Goal: Task Accomplishment & Management: Use online tool/utility

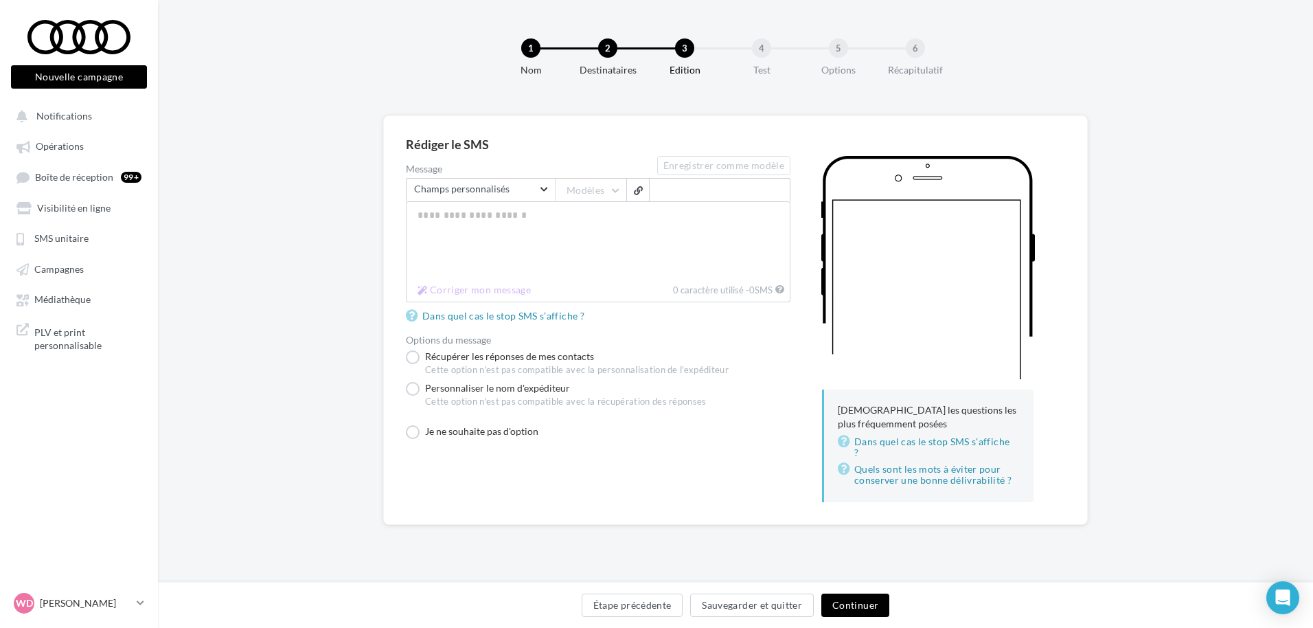
click at [734, 352] on div "Récupérer les réponses de mes contacts Cette option n'est pas compatible avec l…" at bounding box center [598, 363] width 384 height 26
drag, startPoint x: 491, startPoint y: 224, endPoint x: 456, endPoint y: 216, distance: 36.0
click at [461, 216] on textarea "Message" at bounding box center [598, 240] width 384 height 78
click at [446, 213] on textarea "Message" at bounding box center [598, 240] width 384 height 78
click at [638, 193] on span "button" at bounding box center [638, 190] width 9 height 9
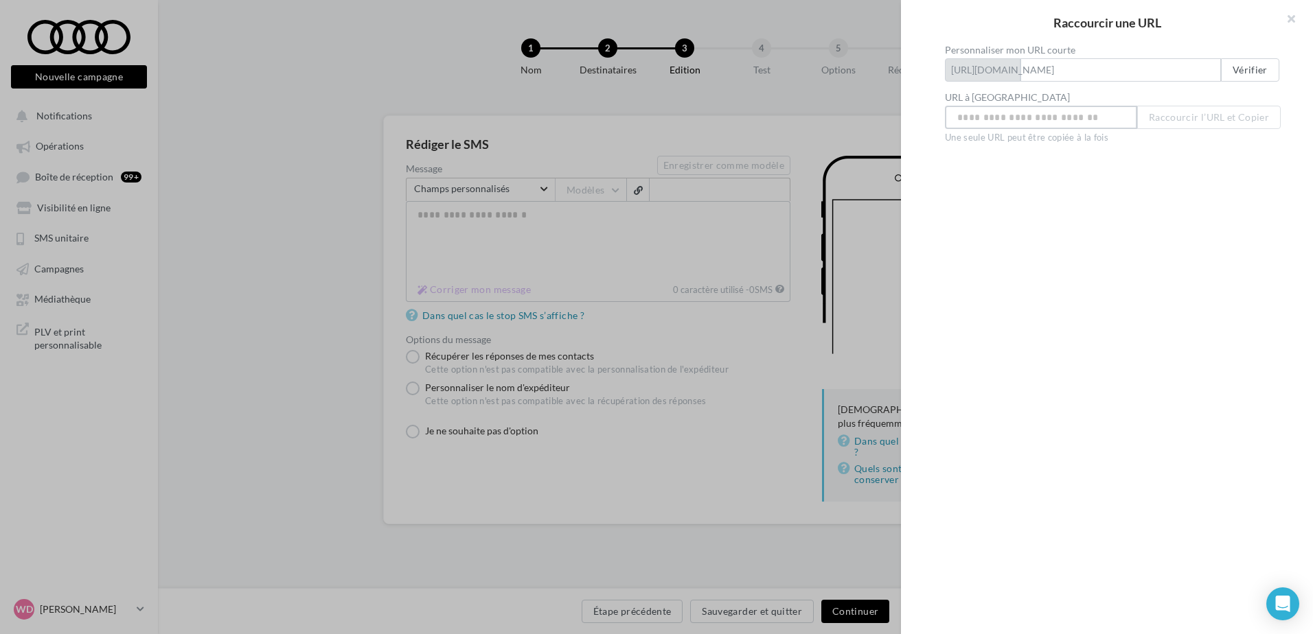
click at [964, 119] on input "Personnaliser mon URL courte" at bounding box center [1041, 117] width 192 height 23
drag, startPoint x: 966, startPoint y: 117, endPoint x: 960, endPoint y: 113, distance: 7.1
click at [960, 113] on input "Personnaliser mon URL courte" at bounding box center [1041, 117] width 192 height 23
click at [960, 117] on input "Personnaliser mon URL courte" at bounding box center [1041, 117] width 192 height 23
click at [1293, 16] on button at bounding box center [1285, 20] width 55 height 41
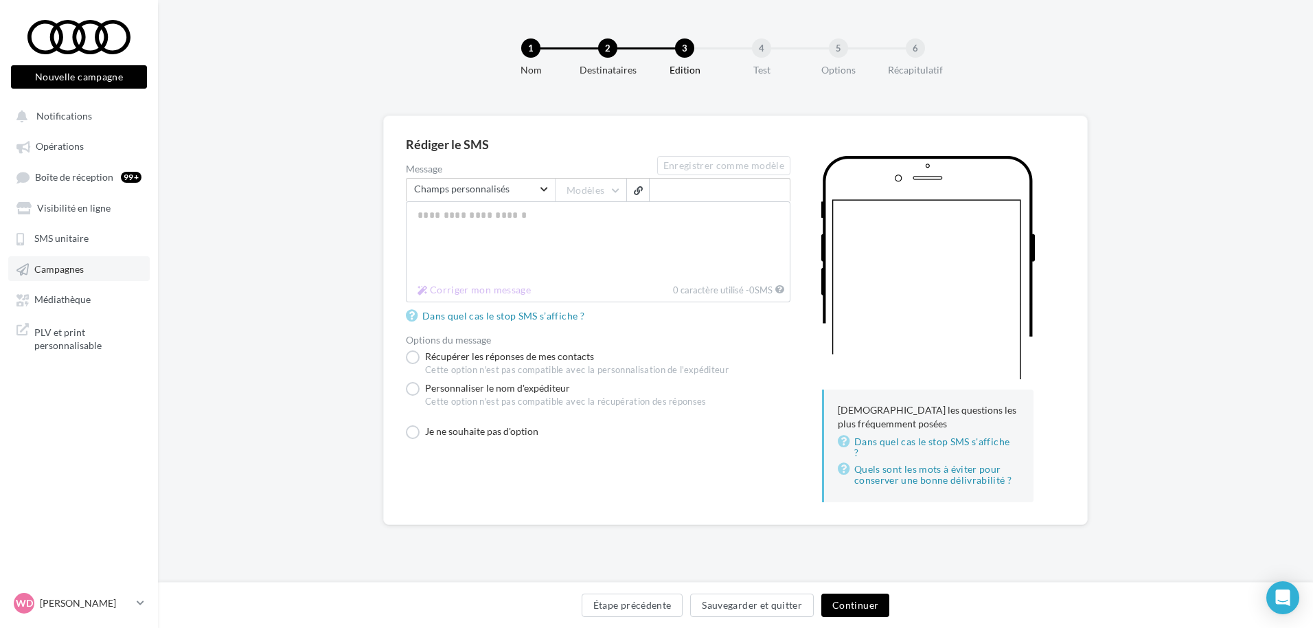
click at [62, 273] on span "Campagnes" at bounding box center [58, 269] width 49 height 12
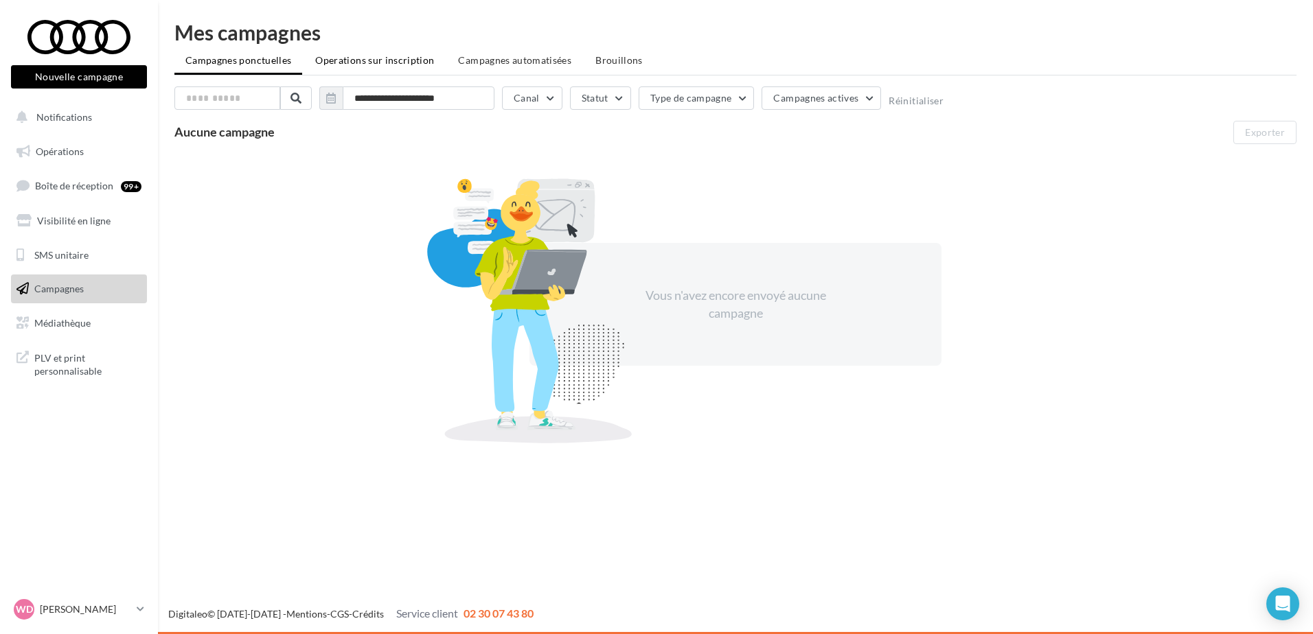
click at [375, 57] on span "Operations sur inscription" at bounding box center [374, 60] width 119 height 12
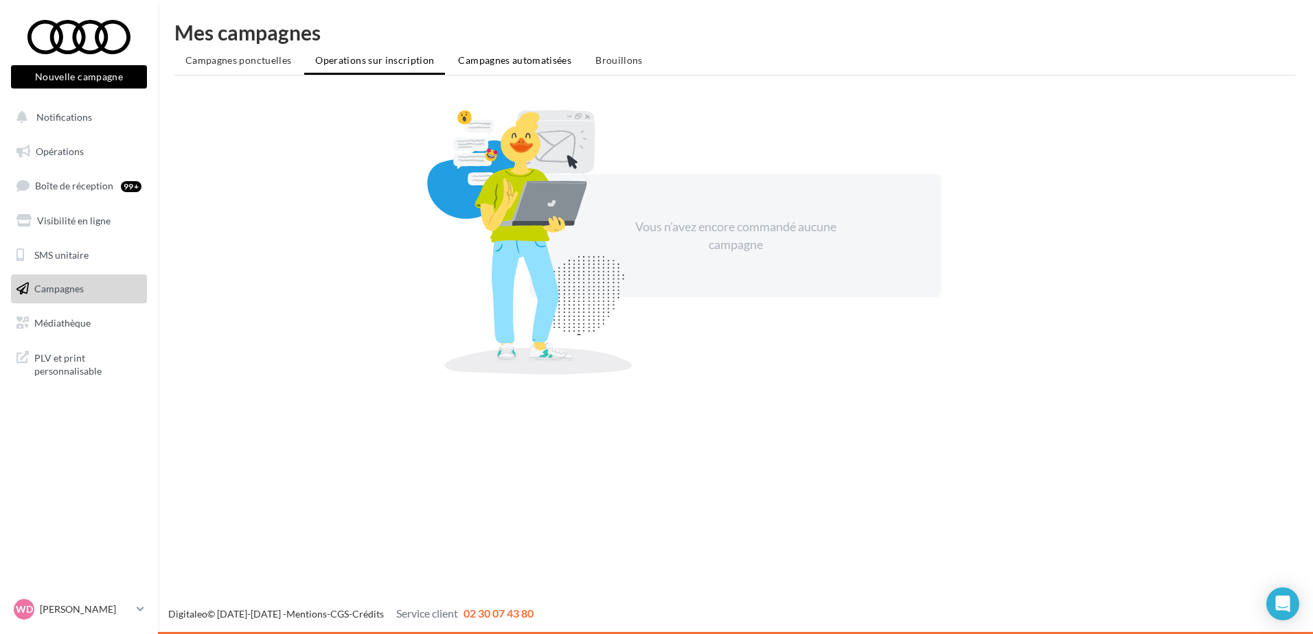
click at [478, 58] on span "Campagnes automatisées" at bounding box center [514, 60] width 113 height 12
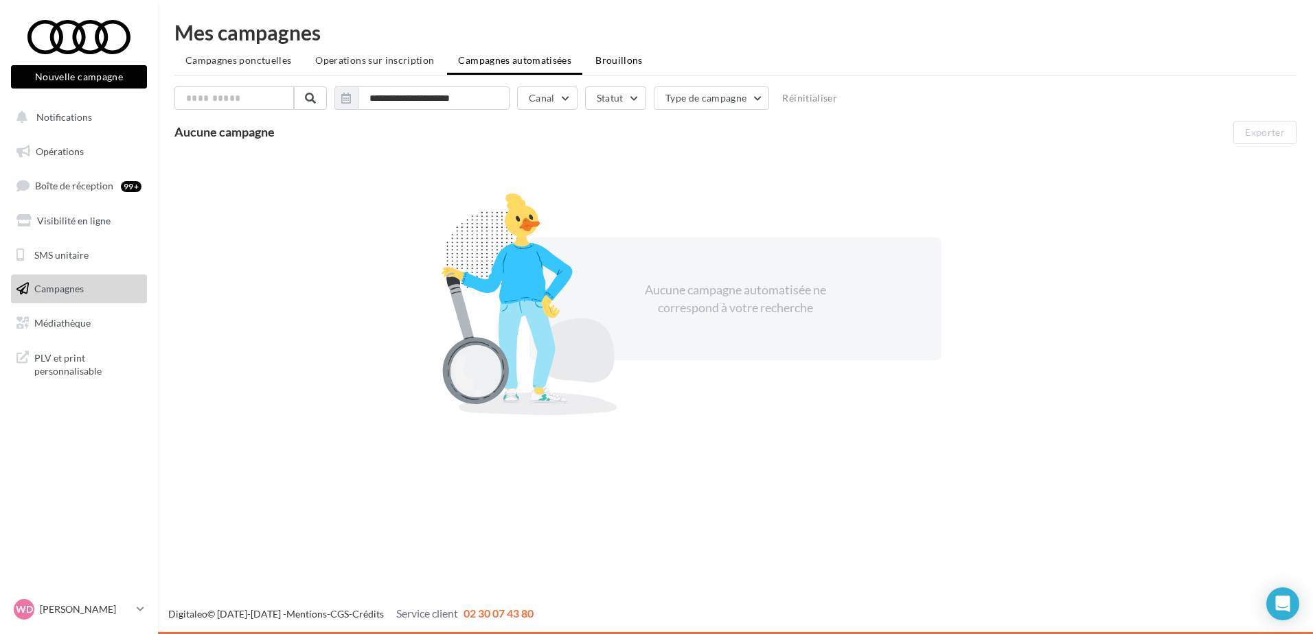
click at [623, 57] on span "Brouillons" at bounding box center [618, 60] width 47 height 12
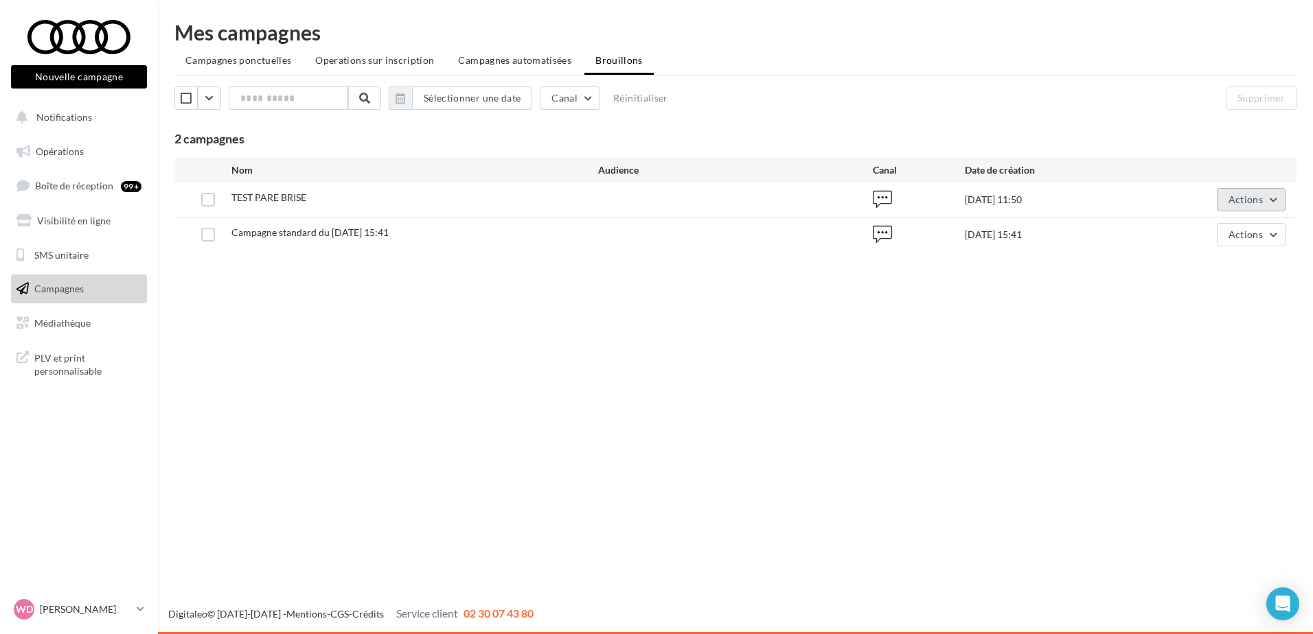
click at [1272, 200] on button "Actions" at bounding box center [1251, 199] width 69 height 23
click at [1197, 225] on button "Editer" at bounding box center [1216, 232] width 137 height 36
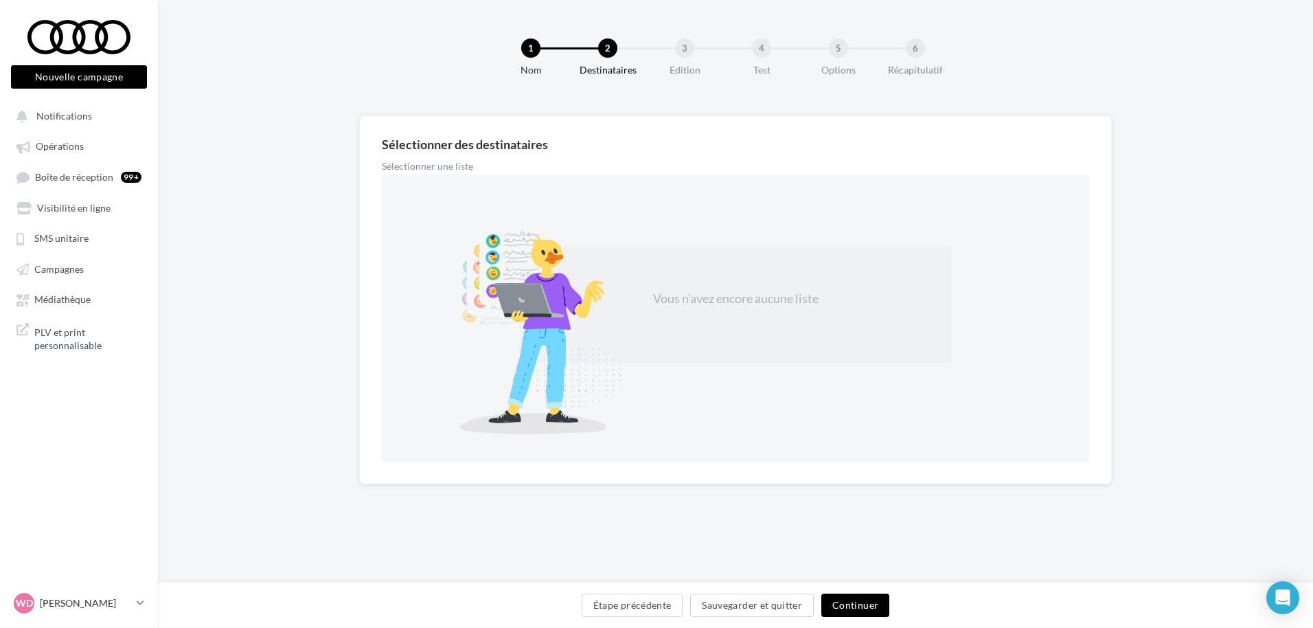
click at [862, 602] on button "Continuer" at bounding box center [855, 604] width 68 height 23
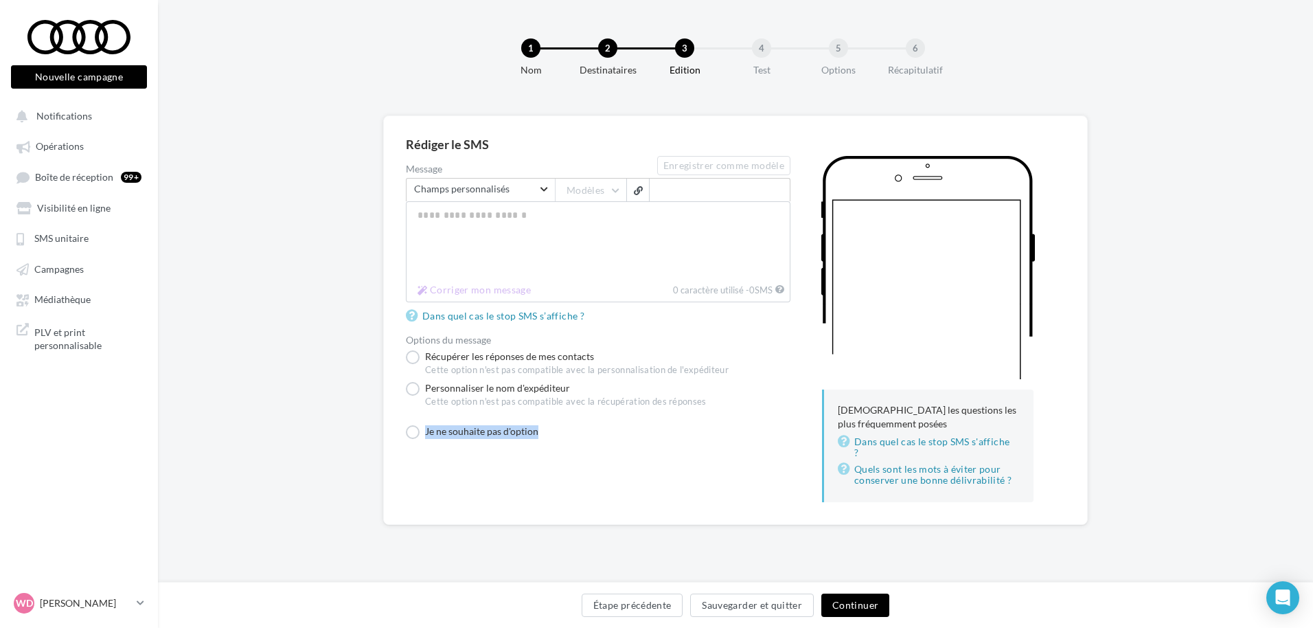
drag, startPoint x: 781, startPoint y: 395, endPoint x: 572, endPoint y: 414, distance: 209.6
click at [590, 415] on div "Message Enregistrer comme modèle Rechercher un champ Champs personnalisés Donné…" at bounding box center [598, 299] width 384 height 286
click at [638, 192] on span "button" at bounding box center [638, 190] width 9 height 9
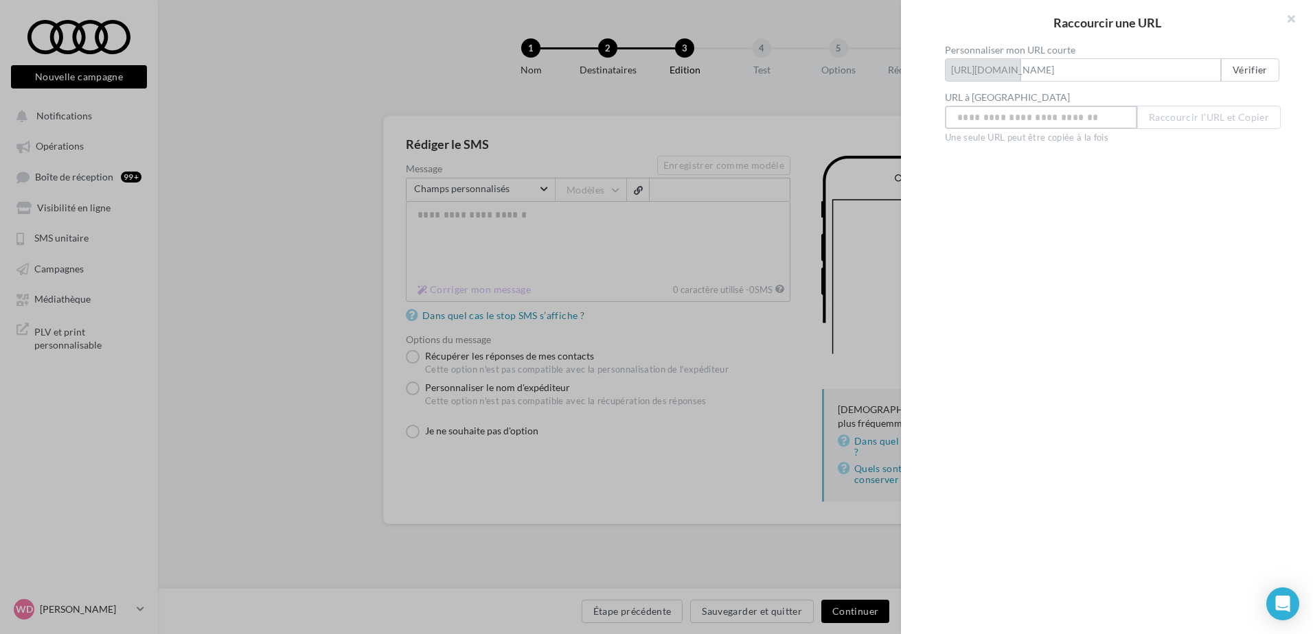
click at [1024, 119] on input "Personnaliser mon URL courte" at bounding box center [1041, 117] width 192 height 23
click at [1292, 15] on button at bounding box center [1285, 20] width 55 height 41
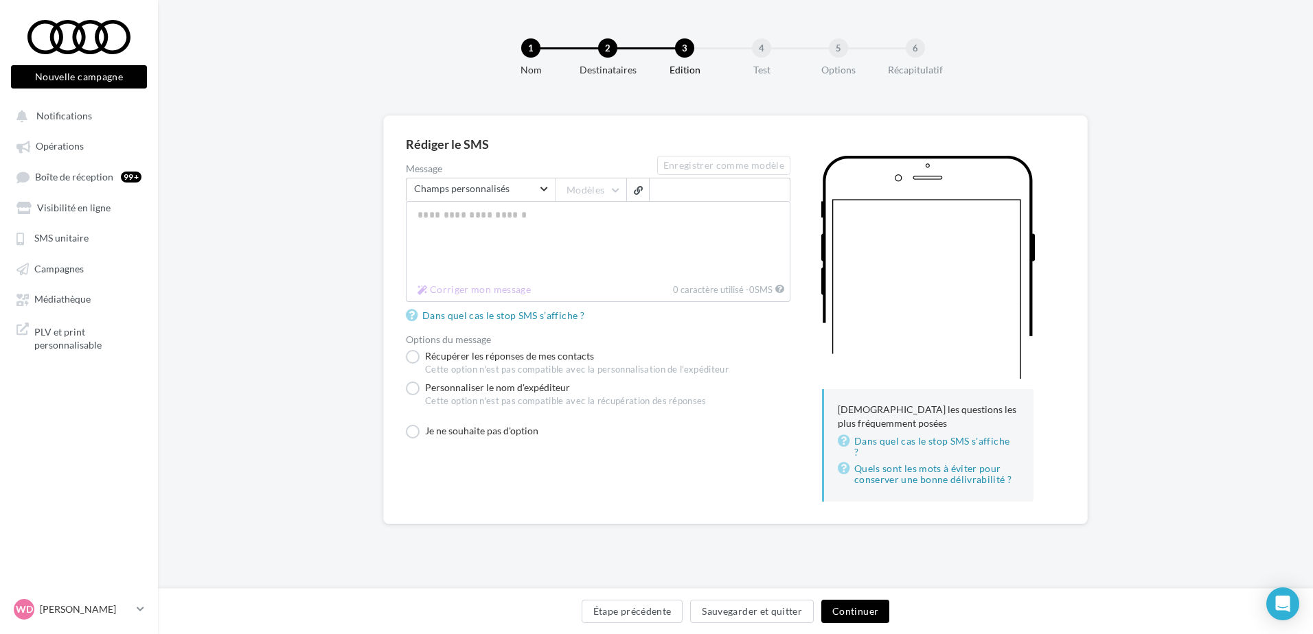
click at [67, 265] on div "Raccourcir une URL Personnaliser mon URL courte https://eo4.me/ Vérifier URL à …" at bounding box center [656, 317] width 1313 height 634
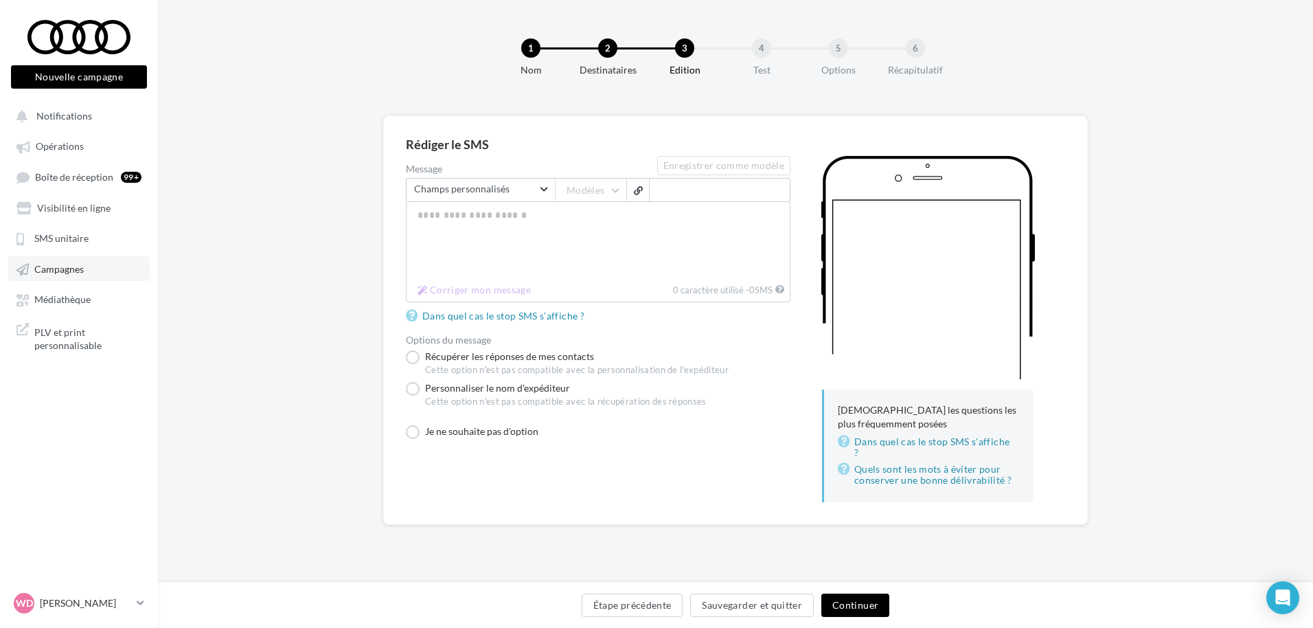
click at [58, 272] on span "Campagnes" at bounding box center [58, 269] width 49 height 12
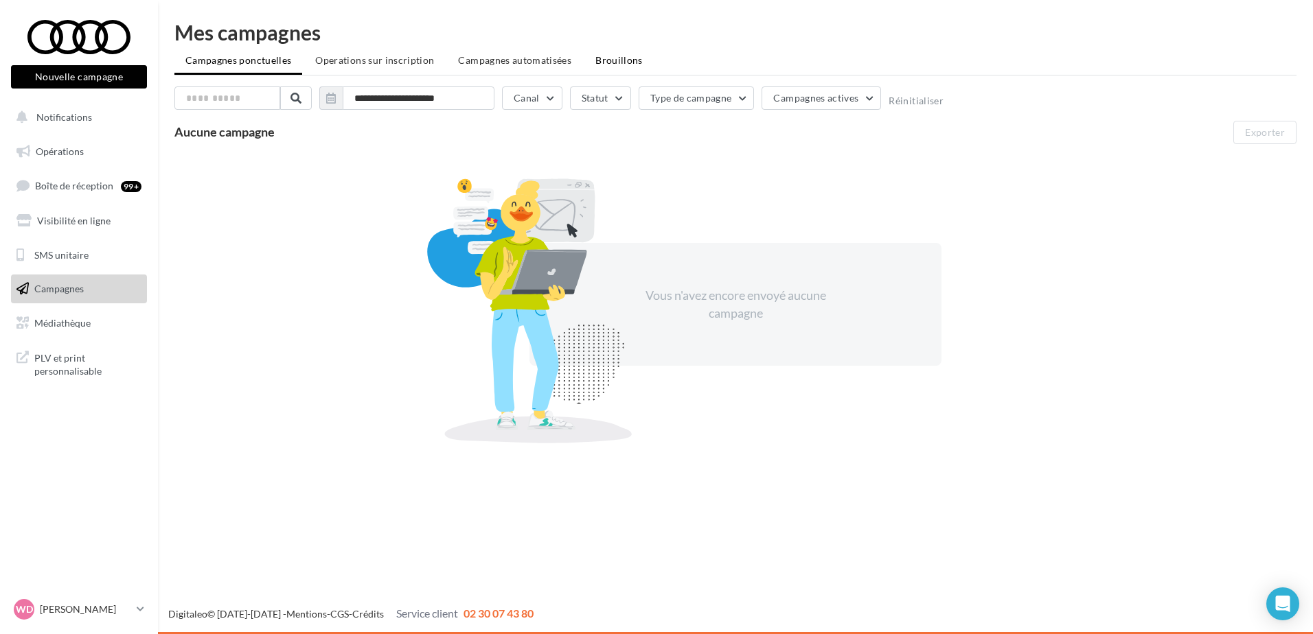
click at [606, 58] on span "Brouillons" at bounding box center [618, 60] width 47 height 12
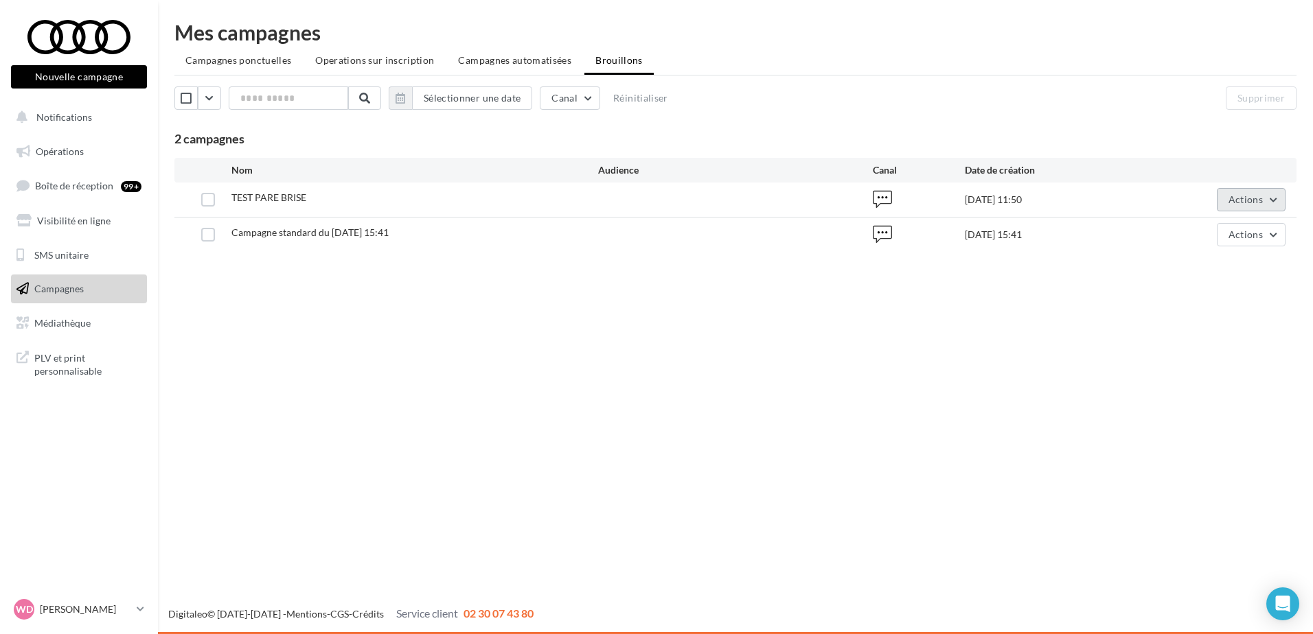
click at [1272, 204] on button "Actions" at bounding box center [1251, 199] width 69 height 23
click at [343, 201] on div "TEST PARE BRISE" at bounding box center [414, 199] width 367 height 17
click at [205, 200] on label at bounding box center [208, 200] width 14 height 14
click at [1275, 201] on button "Actions" at bounding box center [1251, 199] width 69 height 23
click at [1197, 234] on button "Editer" at bounding box center [1216, 232] width 137 height 36
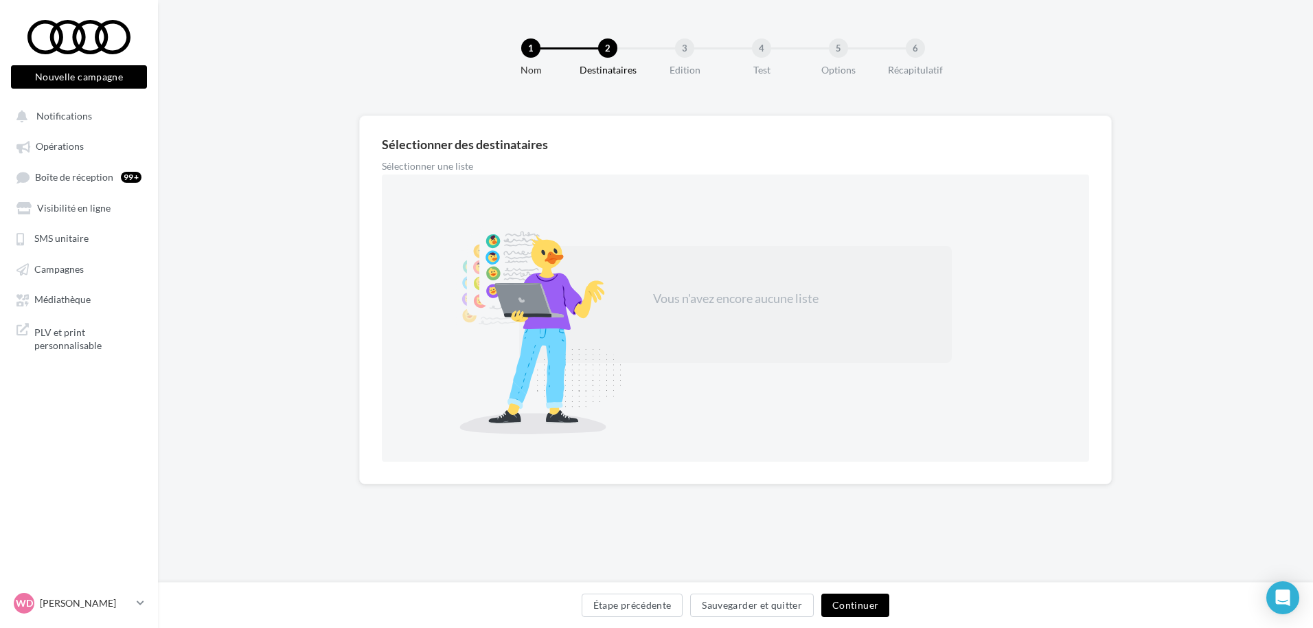
click at [868, 601] on button "Continuer" at bounding box center [855, 604] width 68 height 23
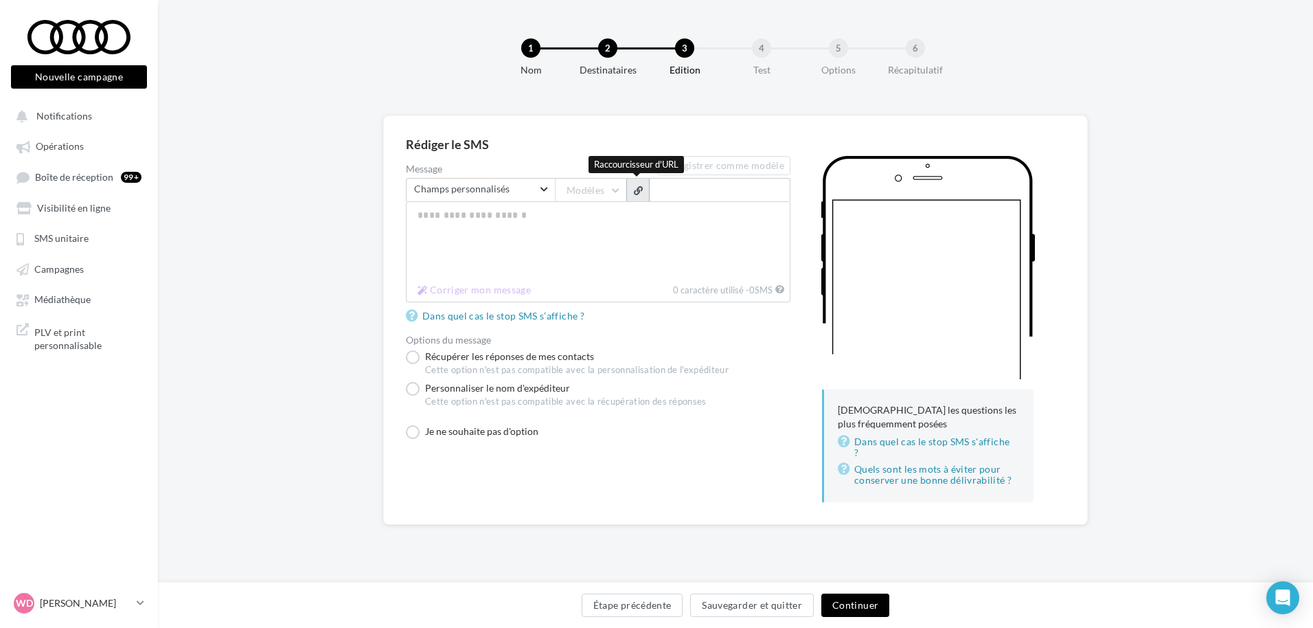
click at [640, 192] on span "button" at bounding box center [638, 190] width 9 height 9
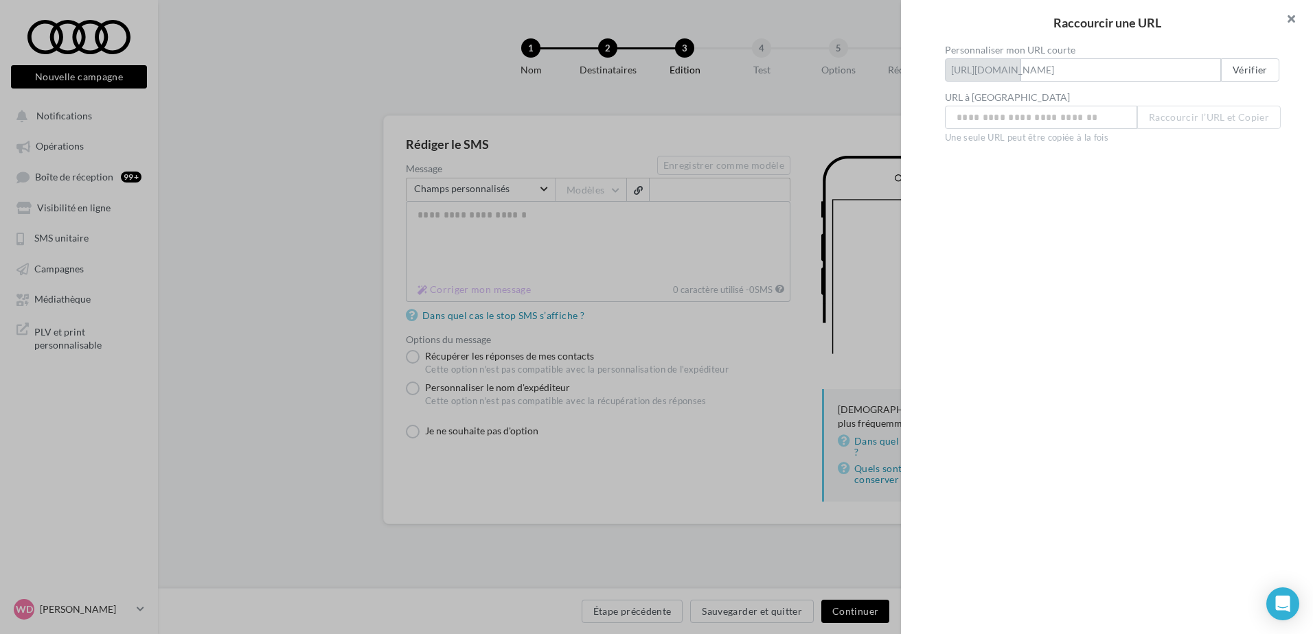
click at [1291, 16] on button at bounding box center [1285, 20] width 55 height 41
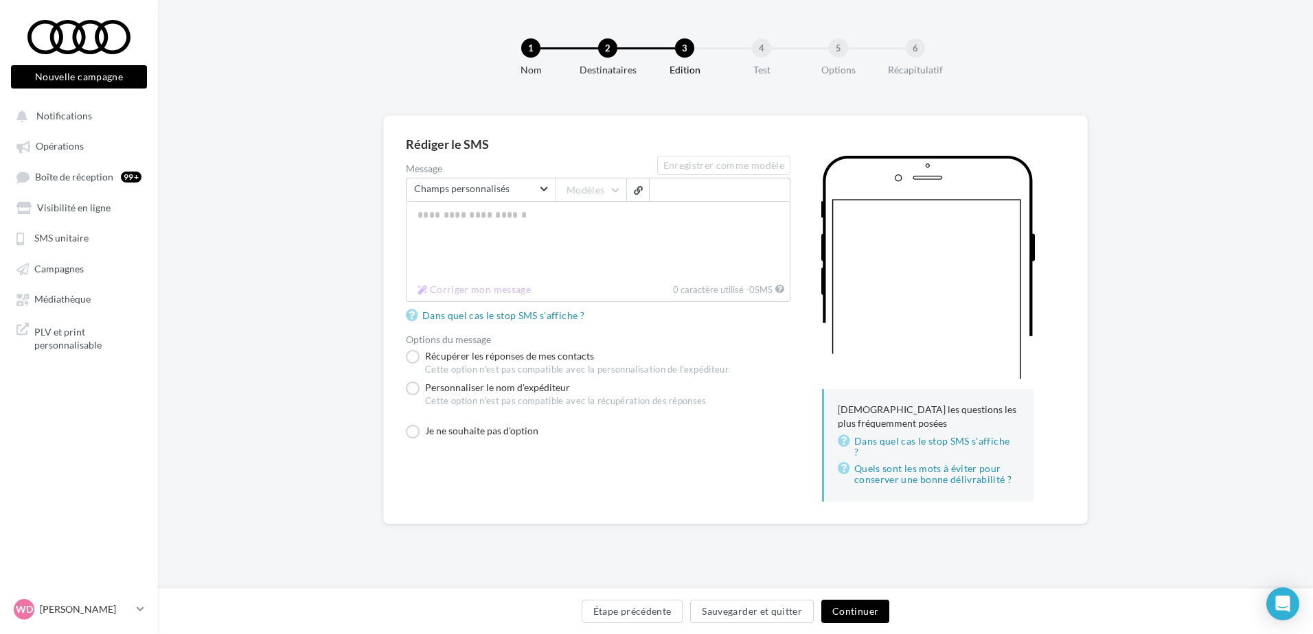
click at [53, 266] on div "Raccourcir une URL Personnaliser mon URL courte https://eo4.me/ Vérifier URL à …" at bounding box center [656, 317] width 1313 height 634
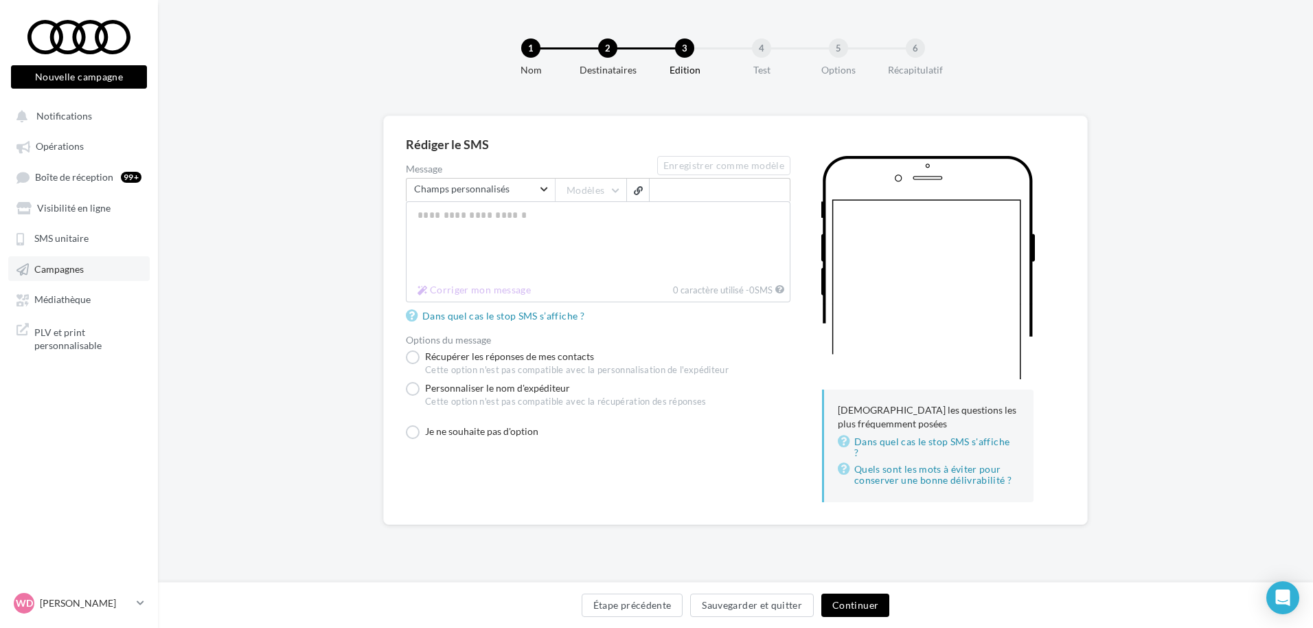
click at [47, 268] on span "Campagnes" at bounding box center [58, 269] width 49 height 12
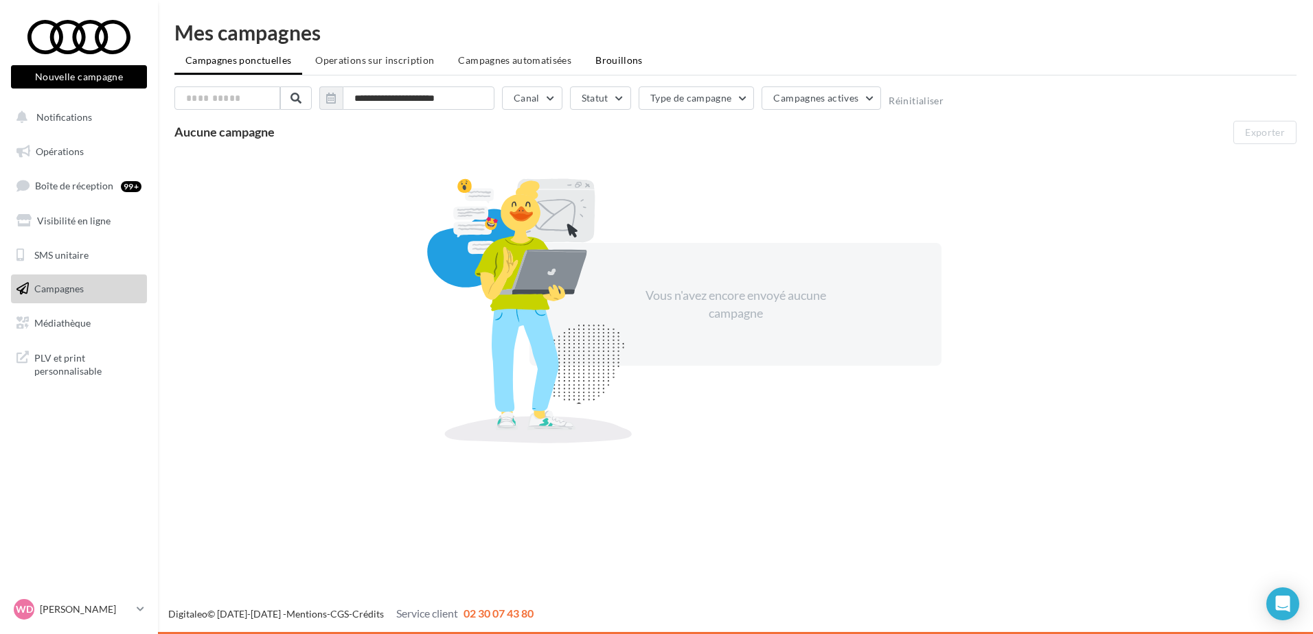
click at [628, 60] on span "Brouillons" at bounding box center [618, 60] width 47 height 12
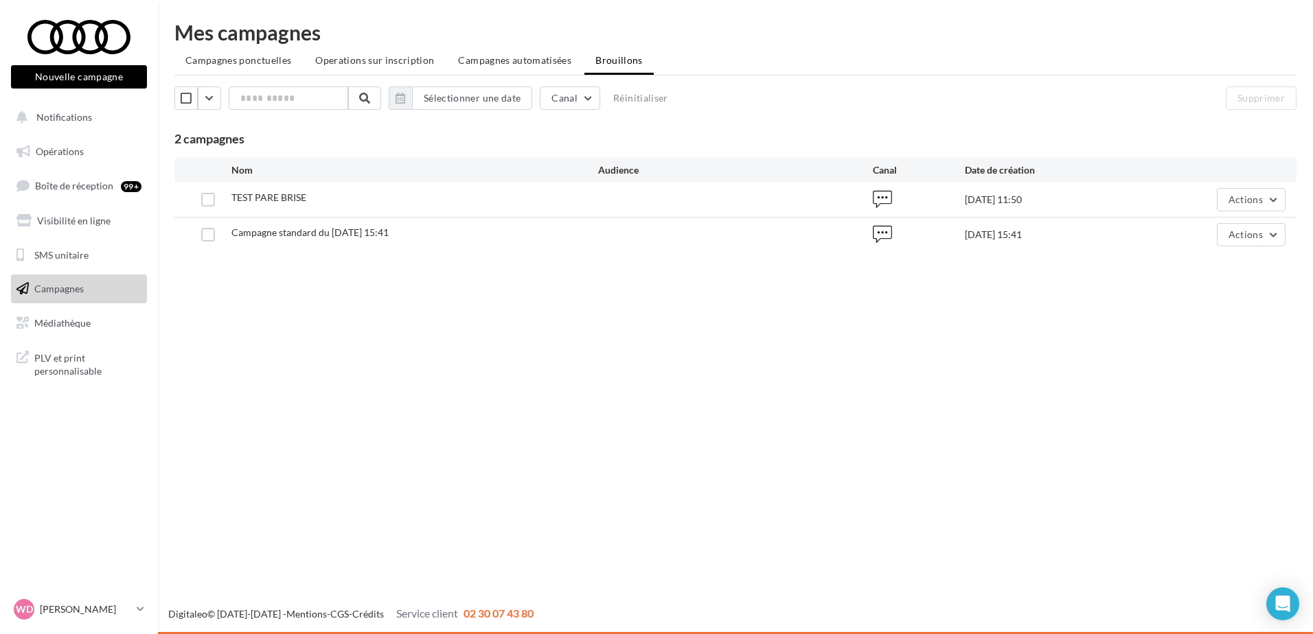
click at [292, 200] on span "TEST PARE BRISE" at bounding box center [268, 198] width 75 height 12
click at [274, 194] on span "TEST PARE BRISE" at bounding box center [268, 198] width 75 height 12
click at [880, 198] on icon at bounding box center [882, 198] width 19 height 19
click at [575, 196] on div "TEST PARE BRISE" at bounding box center [414, 199] width 367 height 17
click at [211, 200] on label at bounding box center [208, 200] width 14 height 14
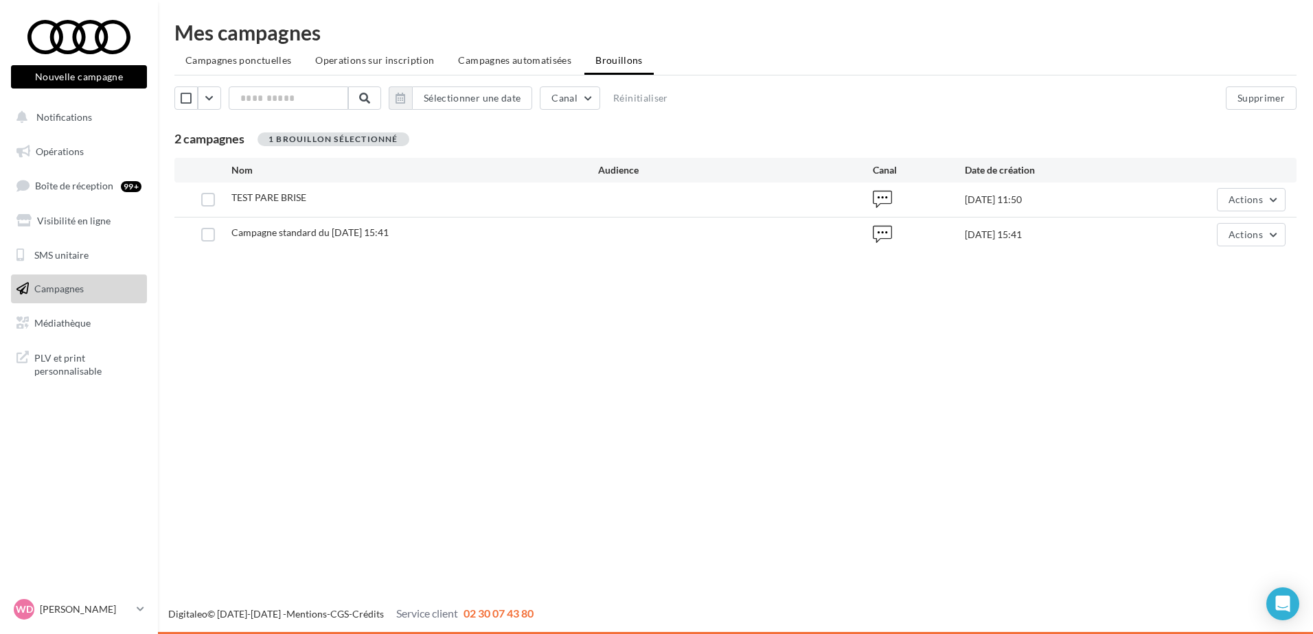
click at [273, 194] on span "TEST PARE BRISE" at bounding box center [268, 198] width 75 height 12
click at [274, 194] on span "TEST PARE BRISE" at bounding box center [268, 198] width 75 height 12
click at [275, 200] on span "TEST PARE BRISE" at bounding box center [268, 198] width 75 height 12
click at [1276, 200] on button "Actions" at bounding box center [1251, 199] width 69 height 23
click at [1204, 304] on button "Dupliquer" at bounding box center [1216, 304] width 137 height 36
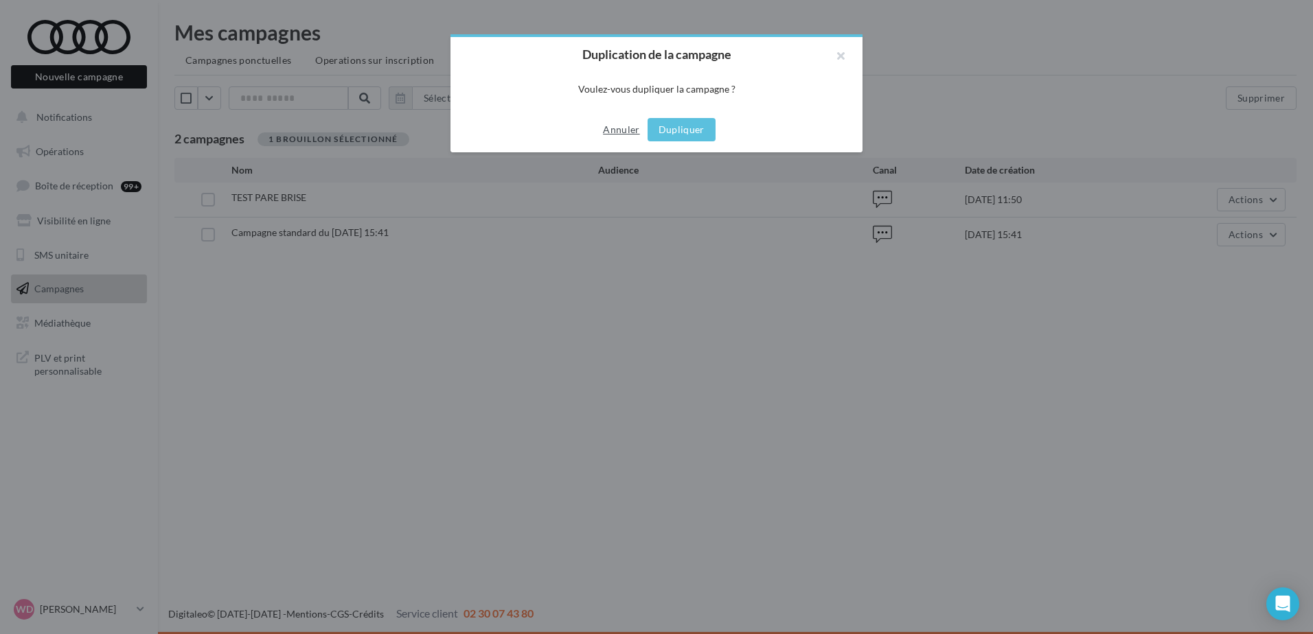
click at [612, 129] on button "Annuler" at bounding box center [620, 130] width 47 height 16
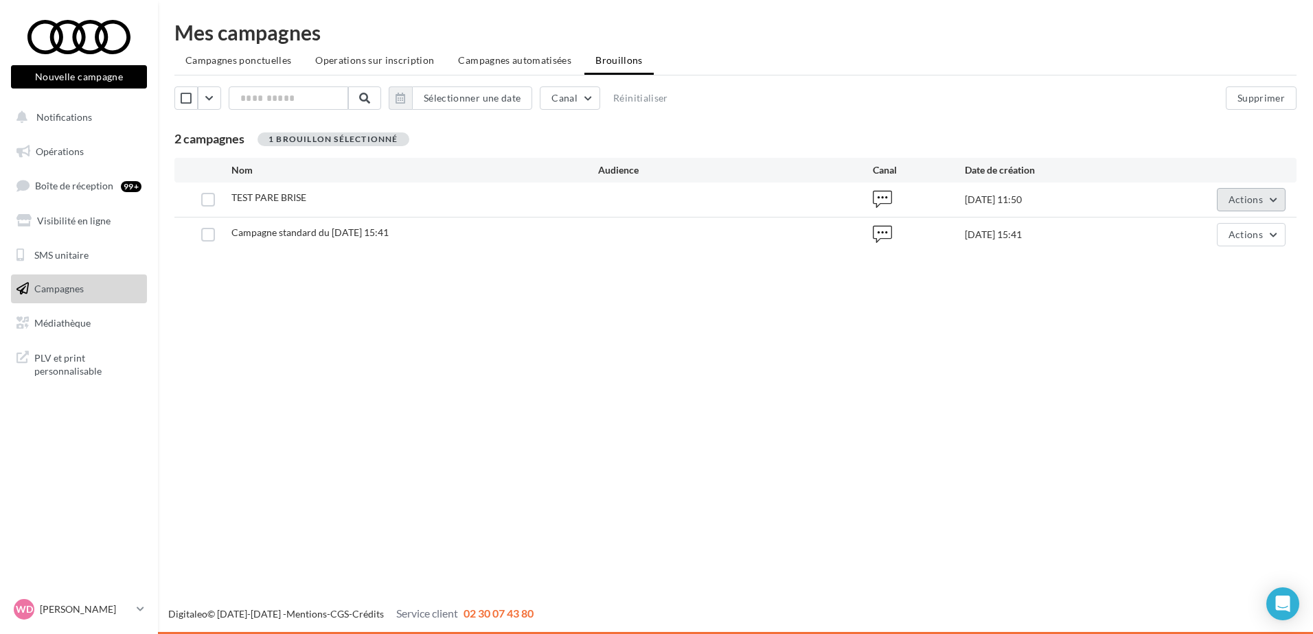
click at [1278, 200] on button "Actions" at bounding box center [1251, 199] width 69 height 23
click at [757, 317] on div "Nouvelle campagne Nouvelle campagne Notifications Opérations Boîte de réception…" at bounding box center [656, 317] width 1313 height 634
click at [213, 200] on label at bounding box center [208, 200] width 14 height 14
